Goal: Task Accomplishment & Management: Complete application form

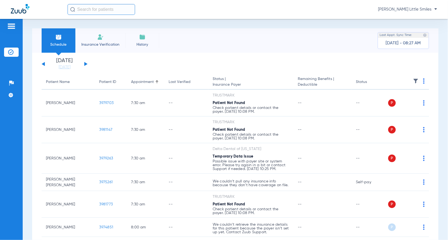
click at [104, 41] on li "Insurance Verification" at bounding box center [100, 40] width 50 height 24
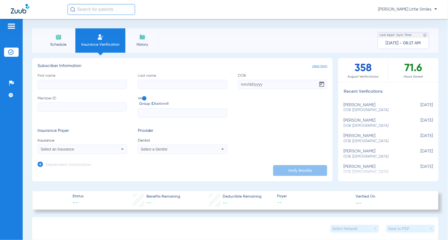
click at [66, 85] on input "First name" at bounding box center [82, 84] width 89 height 9
type input "[PERSON_NAME]"
type input "[DATE]"
click at [72, 106] on input "Member ID" at bounding box center [82, 106] width 89 height 9
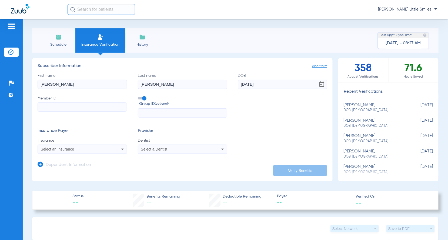
paste input "924417413197"
type input "924417413197"
click at [71, 150] on span "Select an Insurance" at bounding box center [57, 149] width 33 height 4
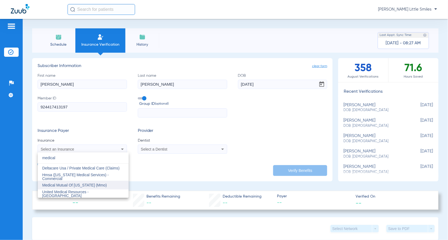
type input "medical"
click at [73, 184] on span "Medical Mutual Of [US_STATE] (Mmo)" at bounding box center [74, 185] width 65 height 4
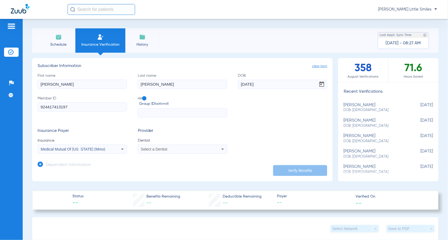
click at [169, 150] on div "Select a Dentist" at bounding box center [174, 149] width 66 height 4
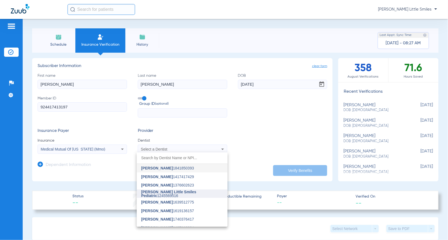
click at [168, 191] on span "[PERSON_NAME] Little Smiles Pediatric" at bounding box center [168, 194] width 55 height 8
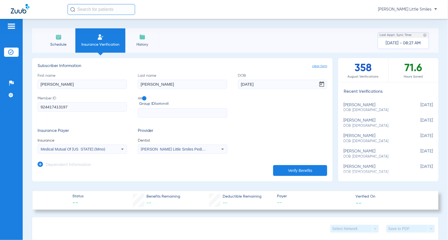
click at [42, 165] on icon at bounding box center [40, 163] width 5 height 5
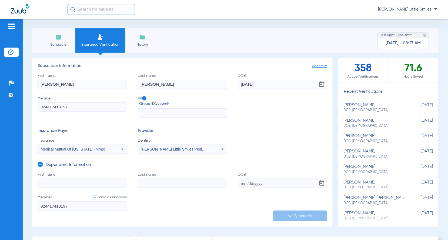
click at [81, 180] on input "First name" at bounding box center [82, 182] width 89 height 9
type input "[PERSON_NAME]"
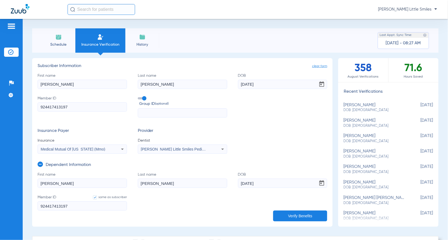
type input "[DATE]"
click at [302, 213] on button "Verify Benefits" at bounding box center [300, 215] width 54 height 11
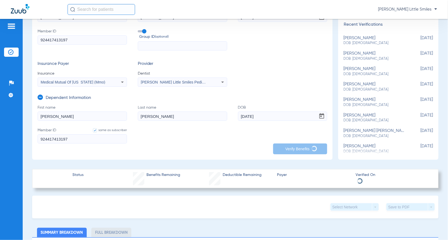
scroll to position [68, 0]
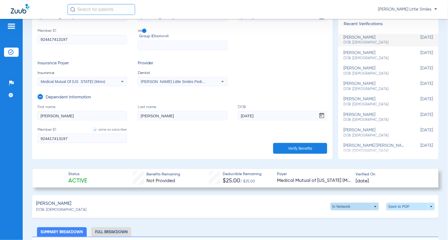
click at [336, 204] on span at bounding box center [354, 207] width 48 height 8
click at [339, 227] on span "Out of Network" at bounding box center [342, 227] width 25 height 4
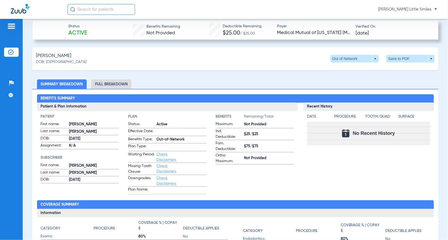
scroll to position [203, 0]
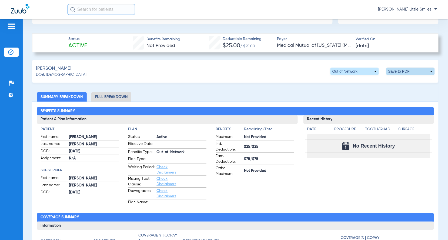
click at [404, 69] on span at bounding box center [410, 71] width 13 height 13
click at [359, 82] on span "Save to PDF" at bounding box center [364, 82] width 21 height 4
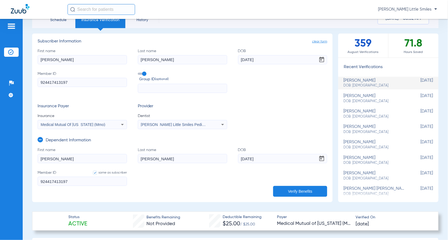
scroll to position [0, 0]
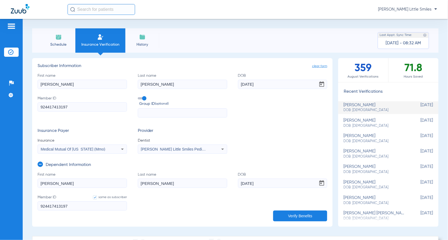
click at [61, 184] on input "[PERSON_NAME]" at bounding box center [82, 182] width 89 height 9
type input "[PERSON_NAME]"
type input "[DATE]"
click at [295, 215] on button "Verify Benefits" at bounding box center [300, 215] width 54 height 11
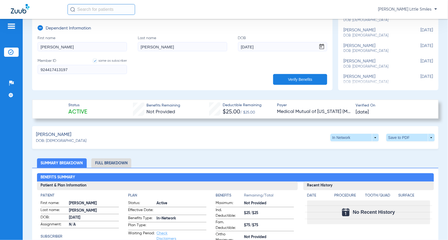
scroll to position [169, 0]
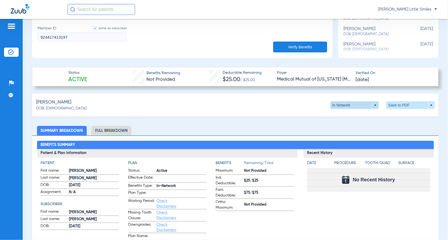
click at [352, 105] on span at bounding box center [354, 105] width 13 height 13
click at [338, 126] on span "Out of Network" at bounding box center [342, 126] width 25 height 4
click at [404, 105] on span at bounding box center [410, 105] width 13 height 13
click at [362, 114] on span "Save to PDF" at bounding box center [364, 115] width 21 height 4
